Goal: Information Seeking & Learning: Learn about a topic

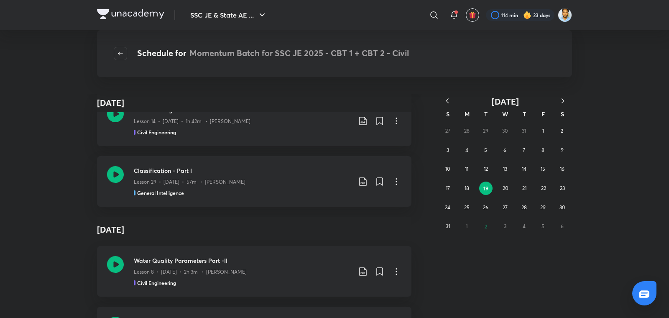
scroll to position [208, 0]
click at [656, 169] on div "August 19 August 19 Water Quality Parameters Part -I Lesson 7 • Aug 19 • 1h 59m…" at bounding box center [334, 206] width 669 height 224
click at [636, 190] on div "August 19 August 19 Water Quality Parameters Part -I Lesson 7 • Aug 19 • 1h 59m…" at bounding box center [334, 206] width 669 height 224
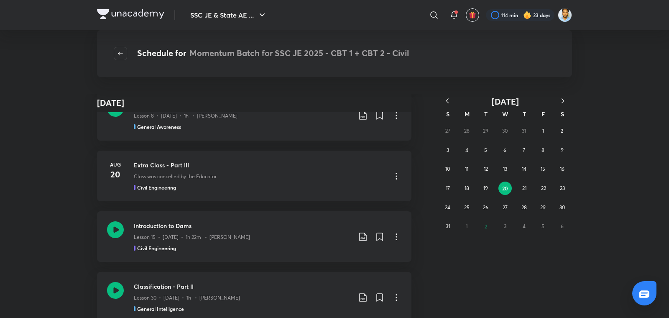
click at [667, 194] on div "August 20 August 19 Water Quality Parameters Part -I Lesson 7 • Aug 19 • 1h 59m…" at bounding box center [334, 206] width 669 height 224
click at [489, 188] on button "19" at bounding box center [485, 188] width 13 height 13
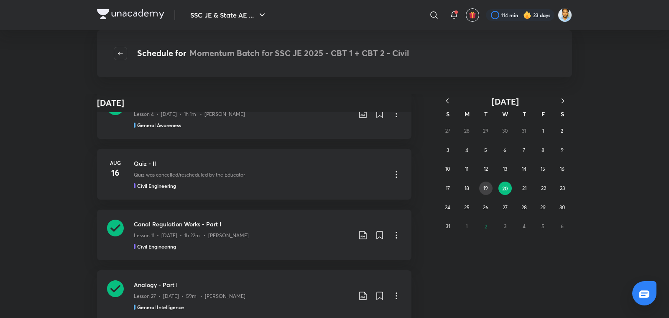
scroll to position [24831, 0]
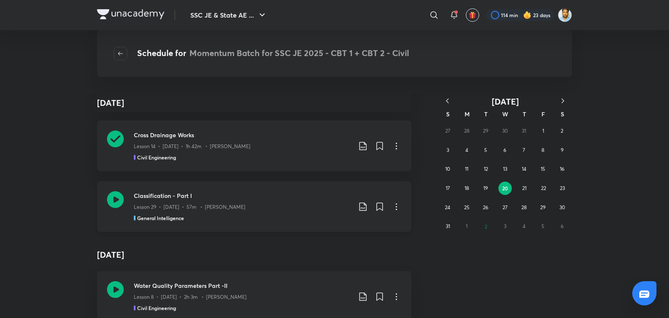
click at [195, 203] on p "Lesson 29 • Aug 19 • 57m • Pramod Kumar" at bounding box center [190, 207] width 112 height 8
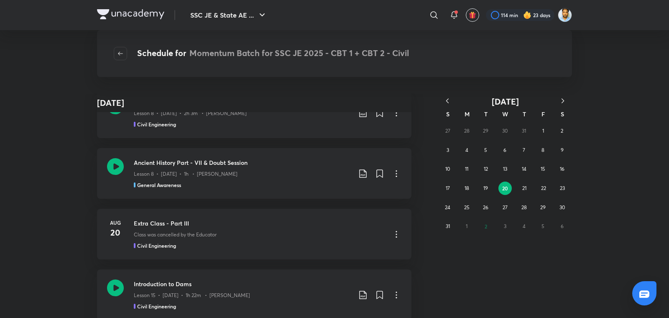
scroll to position [25004, 0]
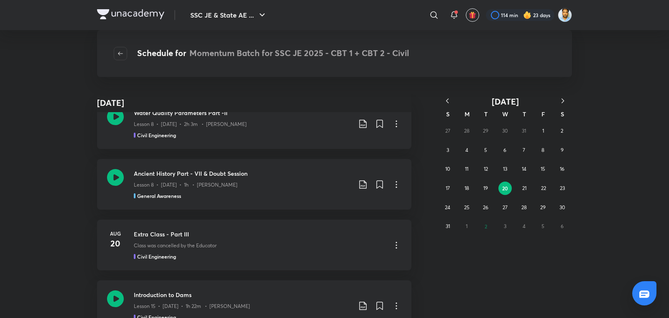
click at [505, 187] on abbr "20" at bounding box center [505, 188] width 6 height 7
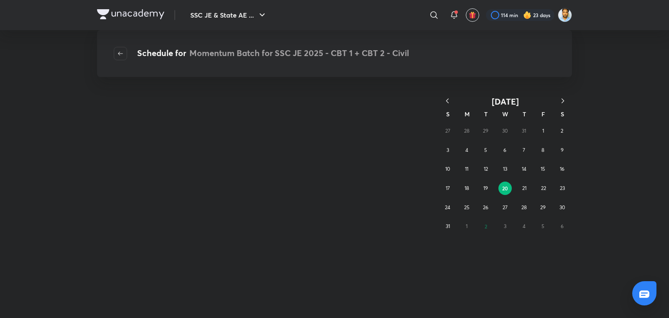
scroll to position [0, 0]
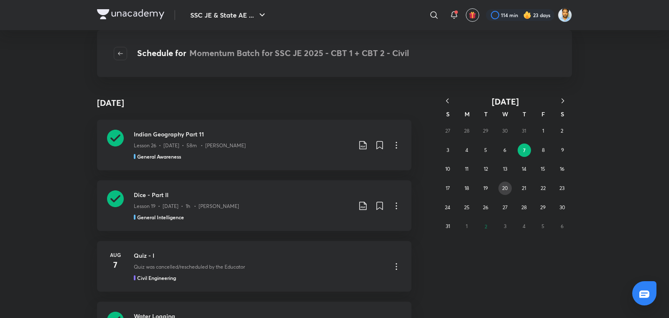
click at [505, 187] on abbr "20" at bounding box center [504, 188] width 5 height 6
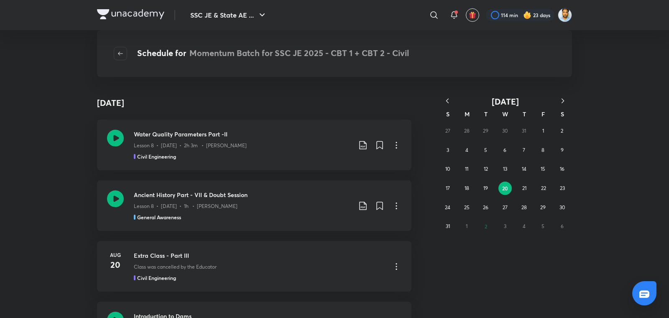
click at [505, 187] on abbr "20" at bounding box center [505, 188] width 6 height 7
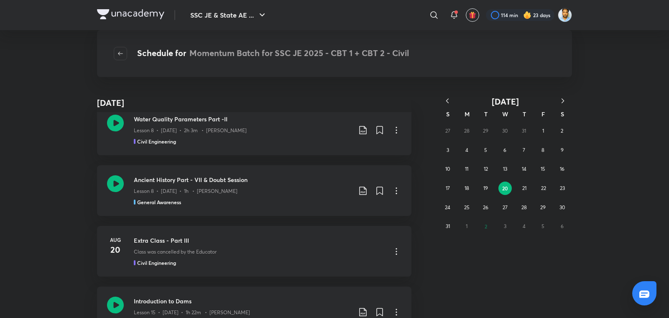
scroll to position [5139, 0]
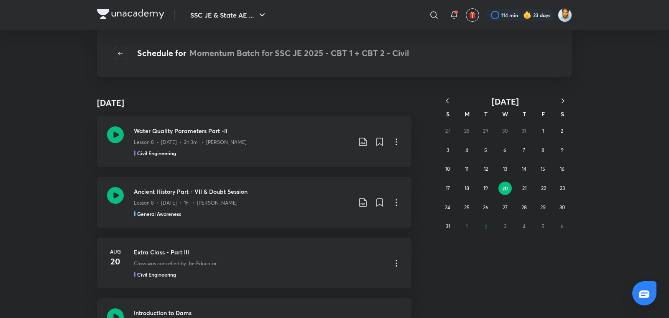
click at [601, 133] on div "August 20 August 16 Analogy - Part I Lesson 27 • Aug 16 • 59m • Pramod Kumar Ge…" at bounding box center [334, 206] width 669 height 224
click at [642, 156] on div "August 20 August 16 Analogy - Part I Lesson 27 • Aug 16 • 59m • Pramod Kumar Ge…" at bounding box center [334, 206] width 669 height 224
click at [232, 149] on div "Civil Engineering" at bounding box center [243, 153] width 218 height 8
